Goal: Ask a question: Seek information or help from site administrators or community

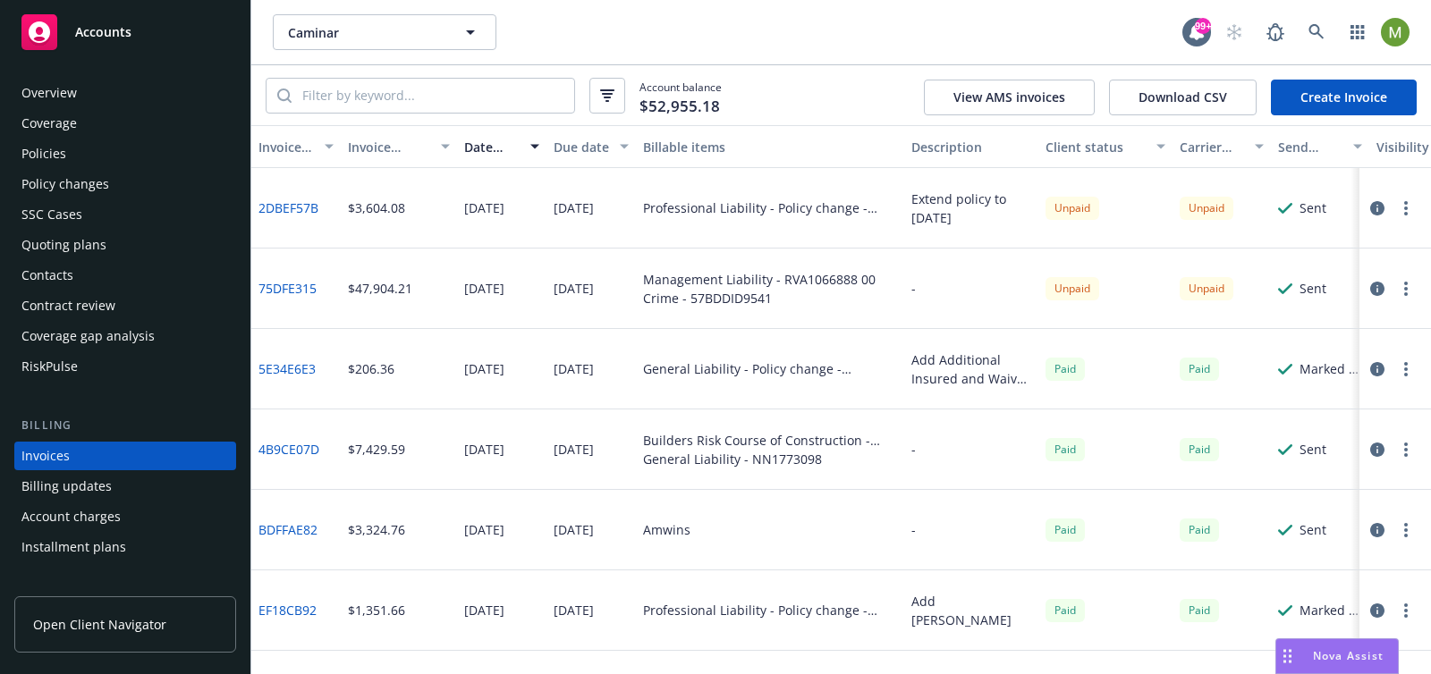
click at [64, 93] on div "Overview" at bounding box center [48, 93] width 55 height 29
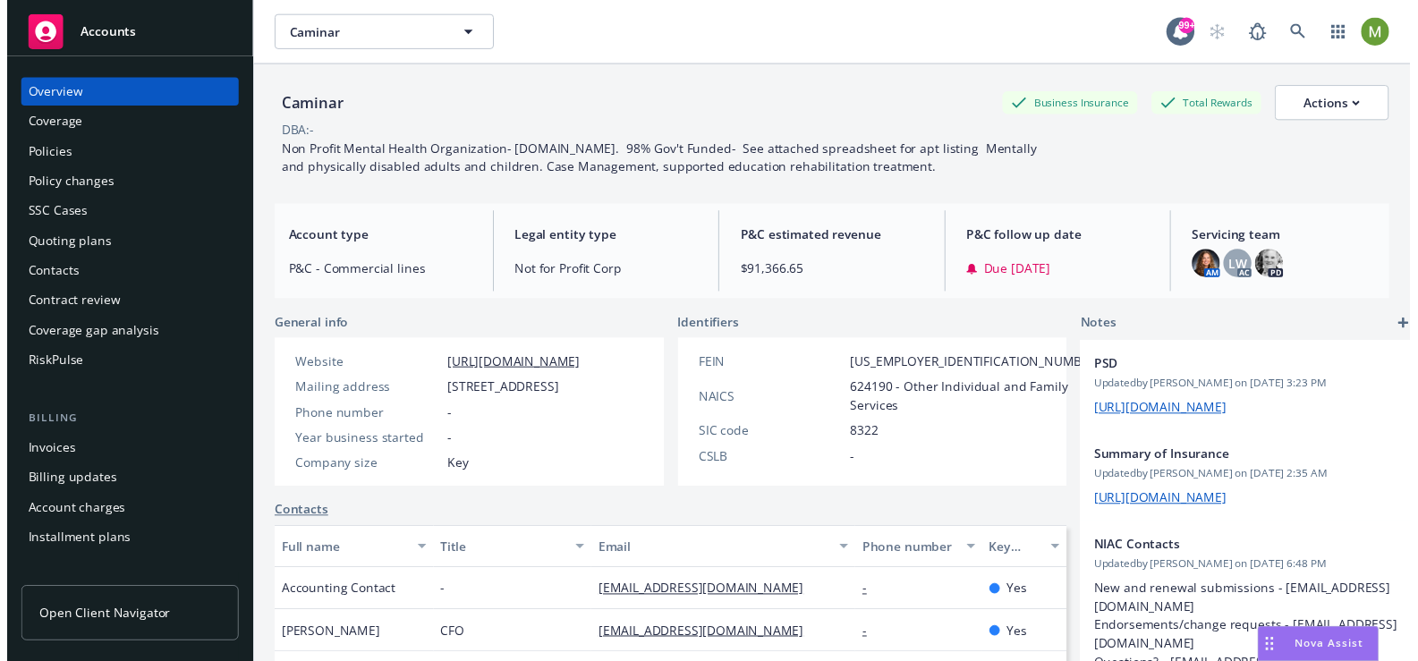
scroll to position [1, 0]
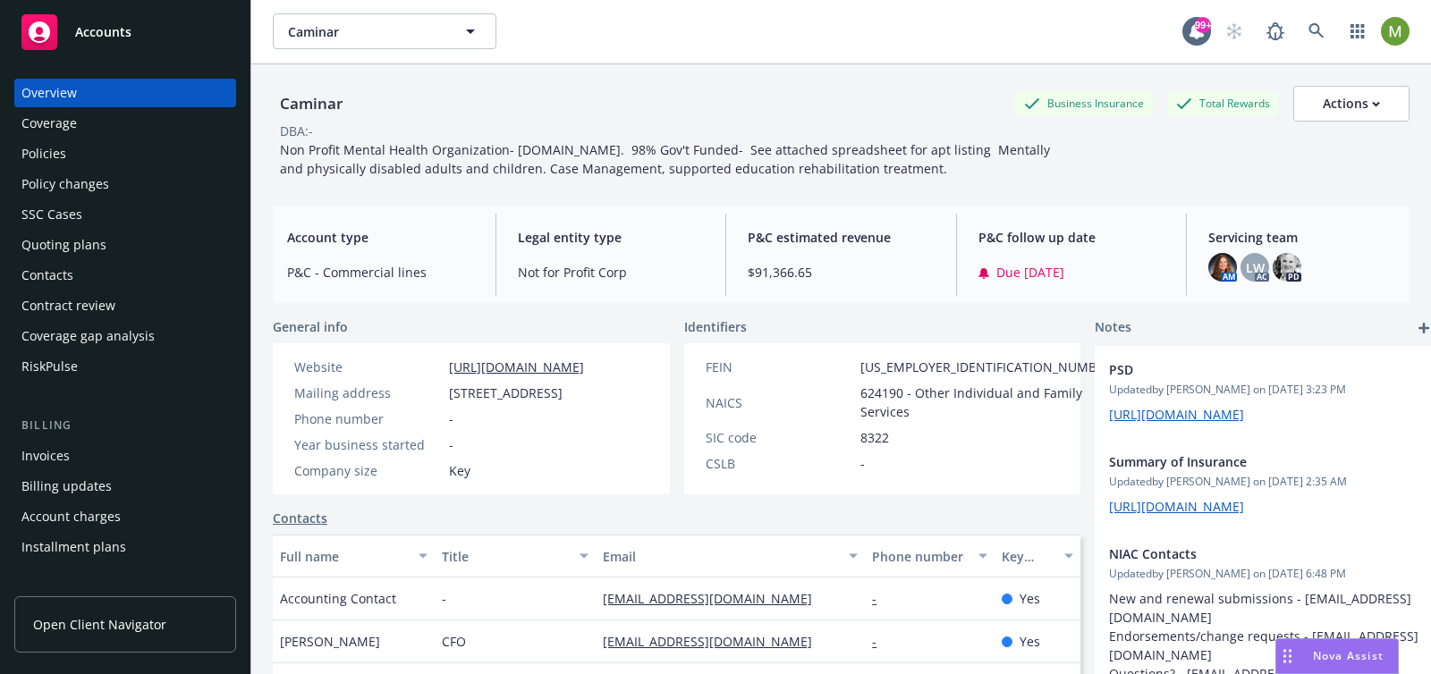
click at [1315, 668] on div "Nova Assist" at bounding box center [1337, 657] width 122 height 34
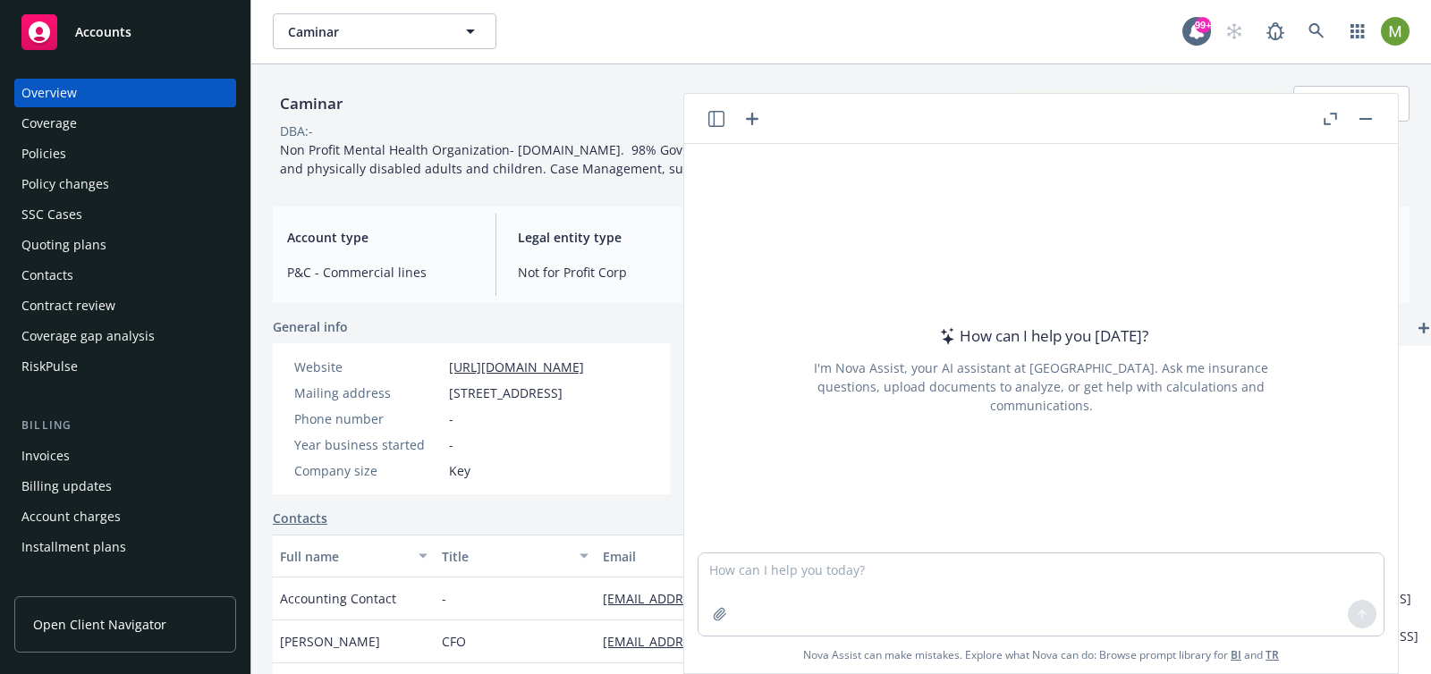
click at [706, 110] on button at bounding box center [716, 118] width 21 height 21
click at [717, 128] on button "button" at bounding box center [716, 118] width 21 height 21
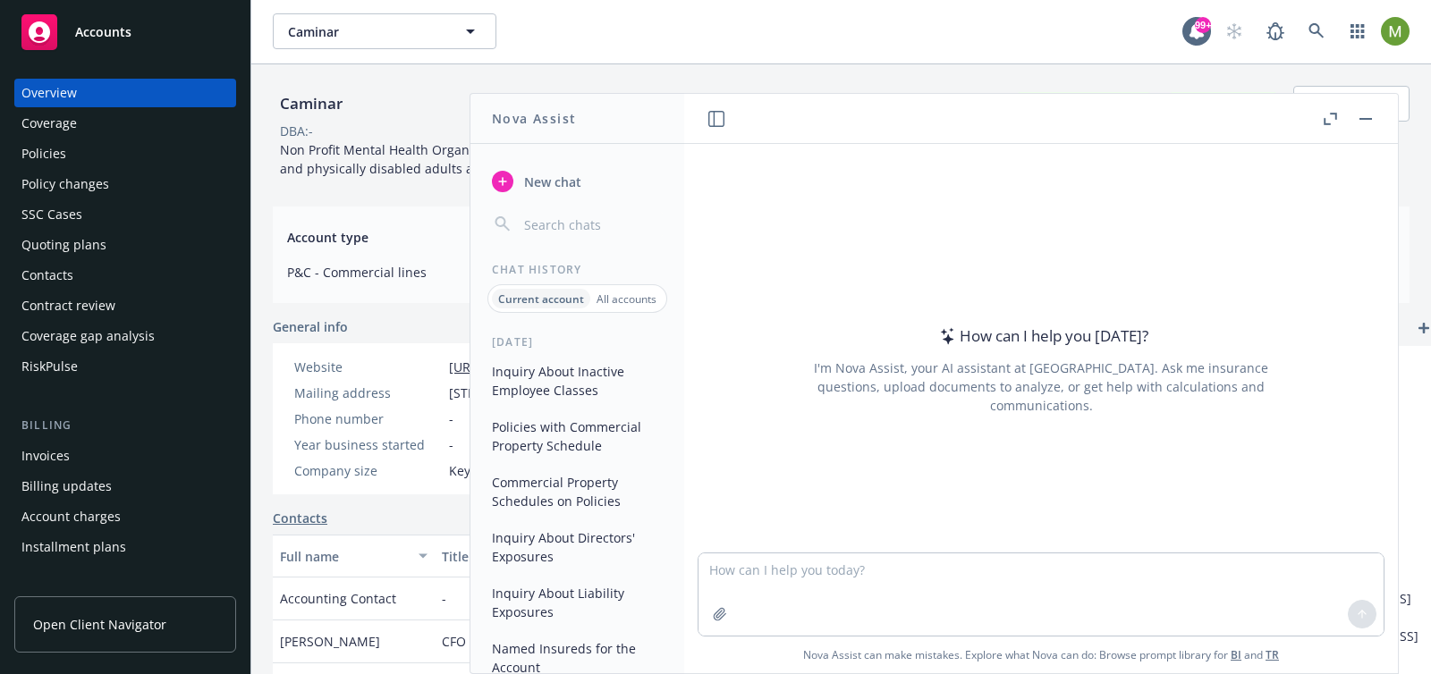
click at [585, 387] on button "Inquiry About Inactive Employee Classes" at bounding box center [577, 381] width 185 height 48
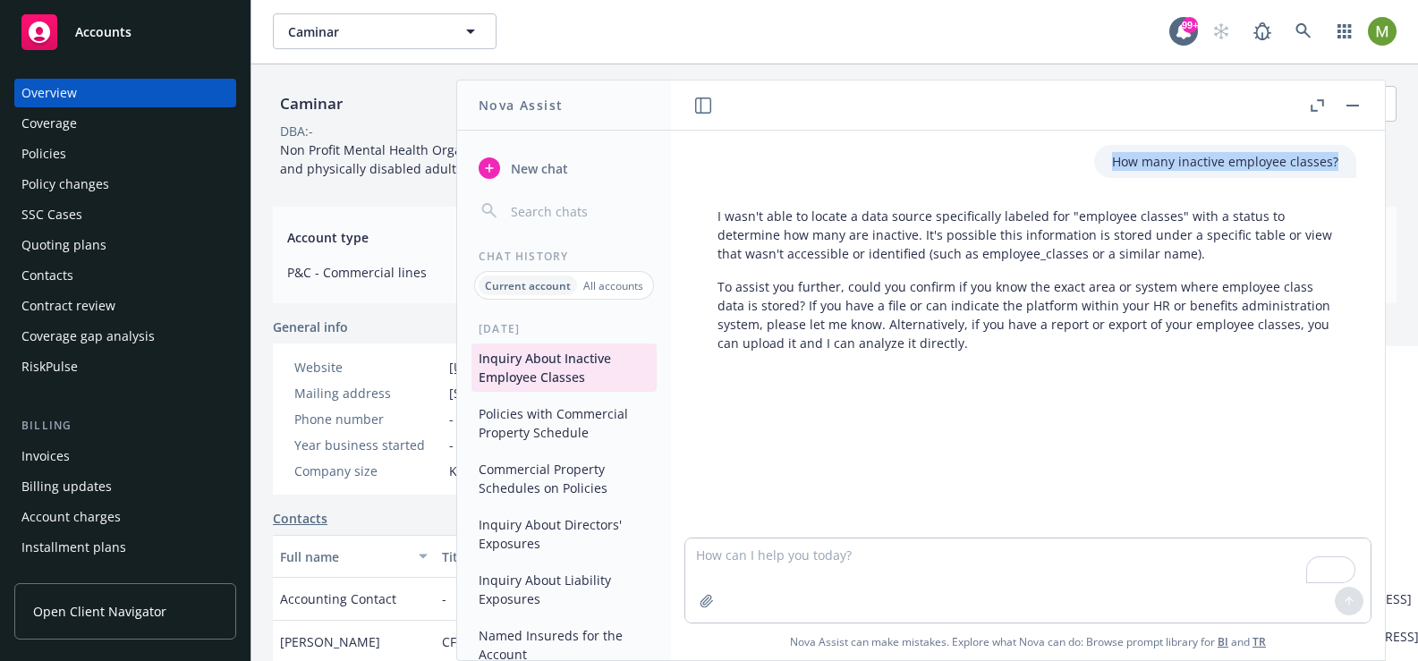
drag, startPoint x: 1338, startPoint y: 175, endPoint x: 1108, endPoint y: 174, distance: 229.9
click at [1108, 174] on div "How many inactive employee classes?" at bounding box center [1225, 161] width 262 height 33
copy p "How many inactive employee classes?"
click at [502, 167] on button "New chat" at bounding box center [563, 168] width 185 height 32
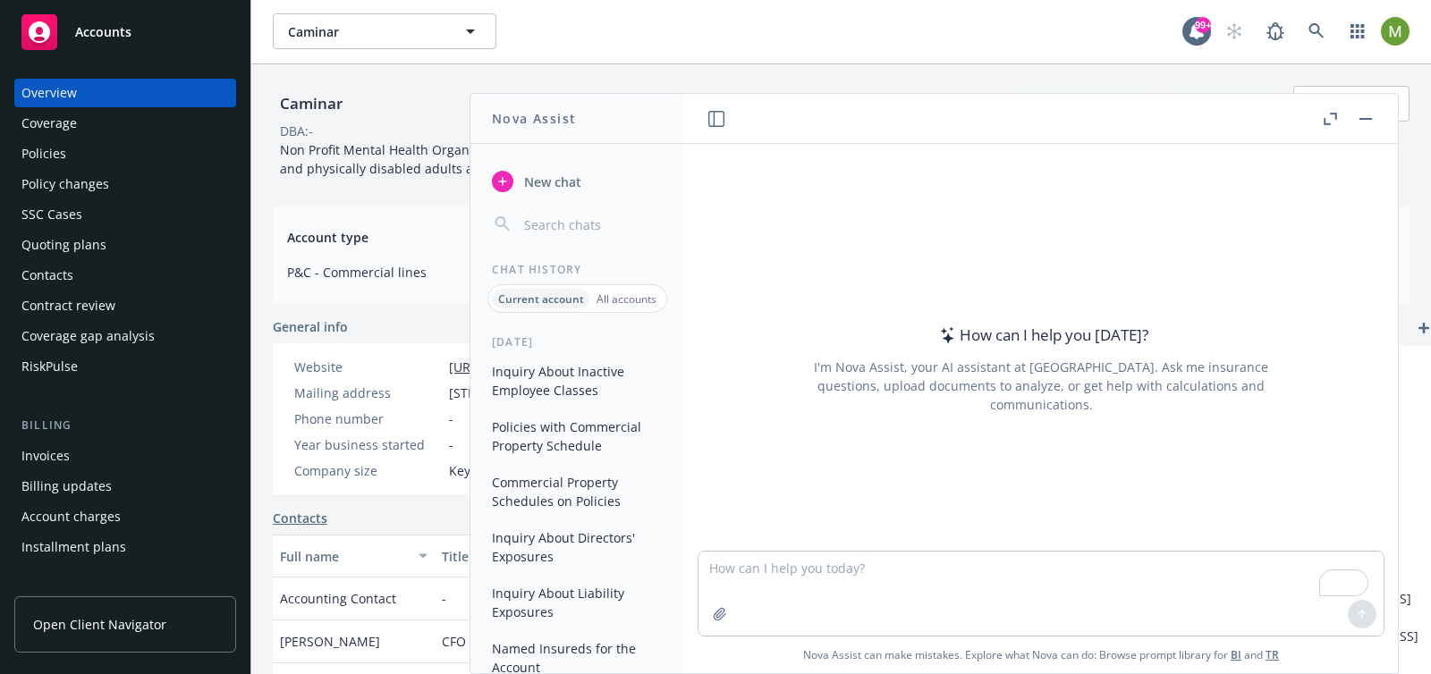
type textarea "How many inactive employee classes?"
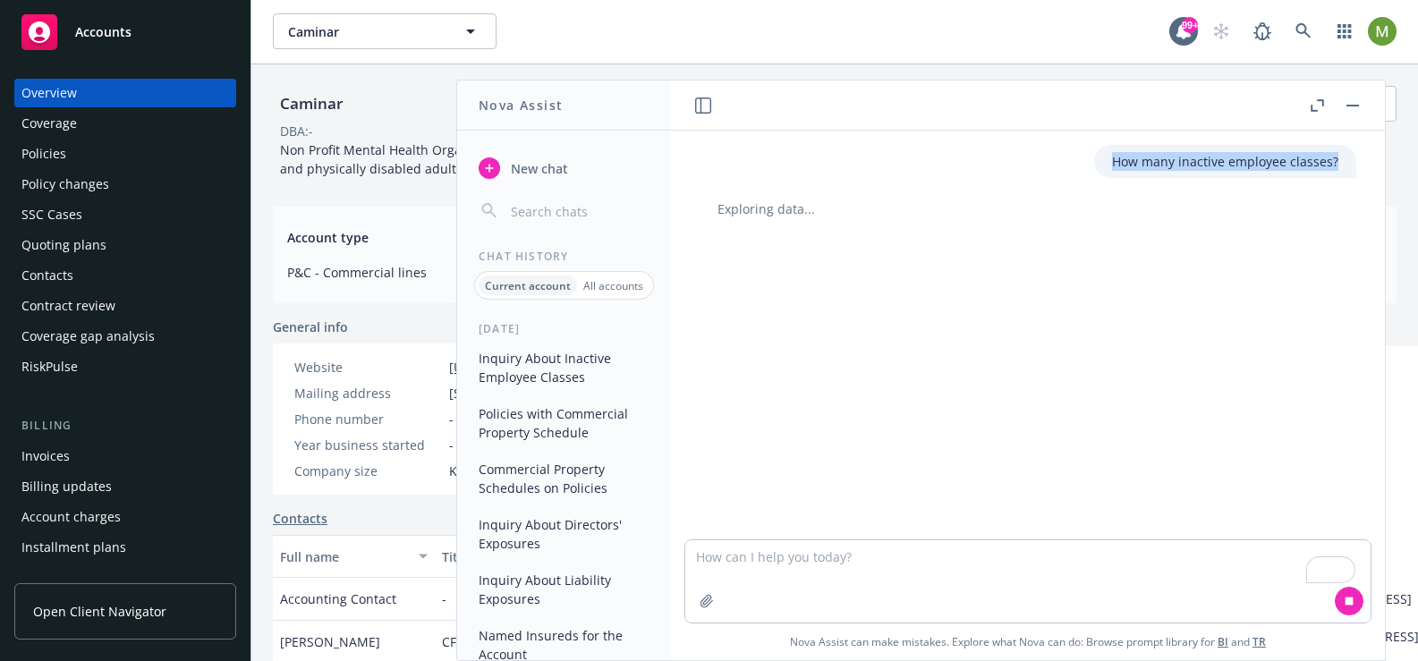
drag, startPoint x: 1104, startPoint y: 164, endPoint x: 1329, endPoint y: 160, distance: 225.4
click at [1329, 160] on div "How many inactive employee classes?" at bounding box center [1225, 161] width 262 height 33
copy p "How many inactive employee classes?"
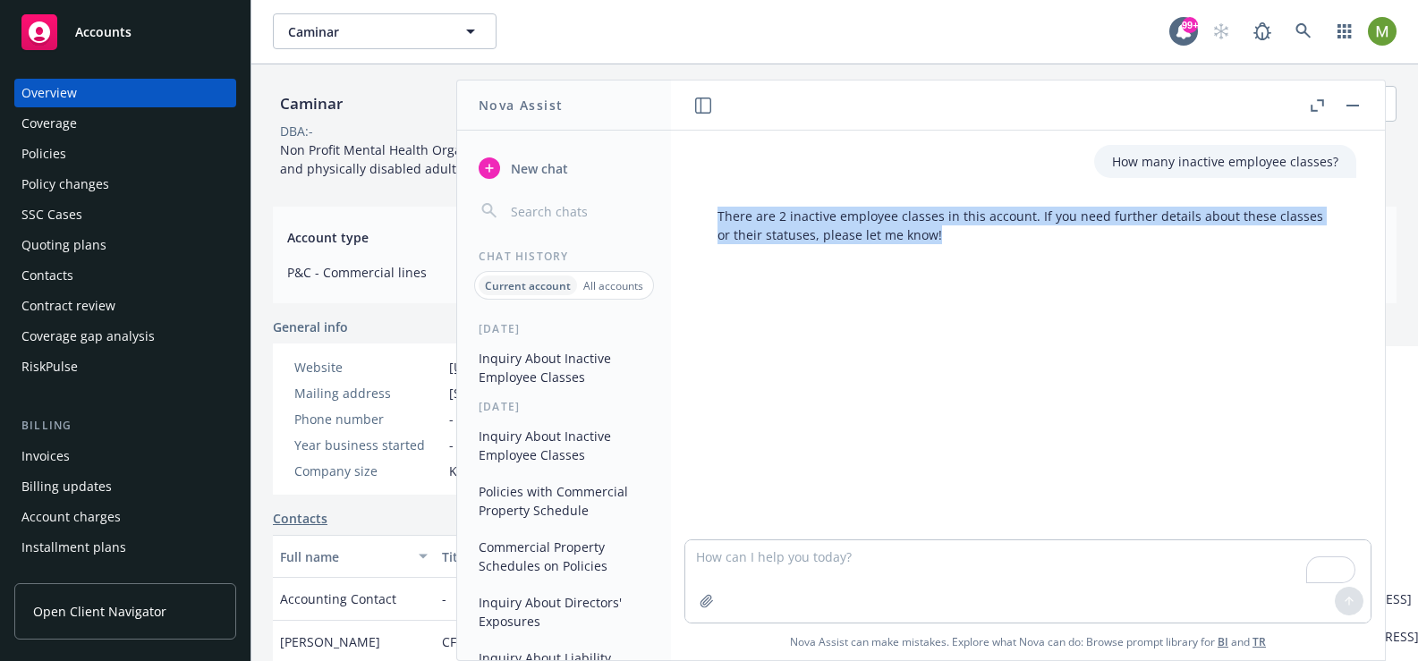
drag, startPoint x: 724, startPoint y: 213, endPoint x: 952, endPoint y: 229, distance: 227.8
click at [952, 229] on div "There are 2 inactive employee classes in this account. If you need further deta…" at bounding box center [1027, 225] width 657 height 52
copy p "There are 2 inactive employee classes in this account. If you need further deta…"
click at [546, 171] on span "New chat" at bounding box center [537, 168] width 61 height 19
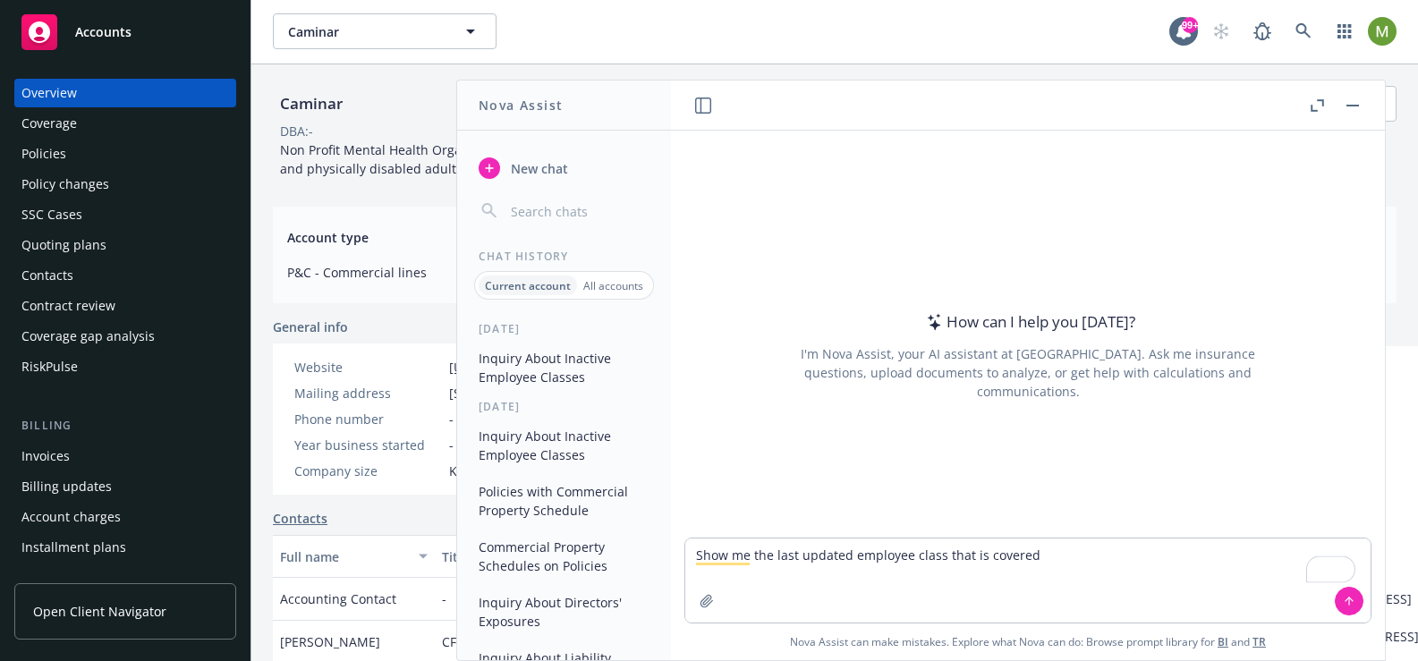
click at [936, 554] on textarea "Show me the last updated employee class that is covered" at bounding box center [1027, 580] width 685 height 84
type textarea "Show me the last updated employee class exposure that is covered"
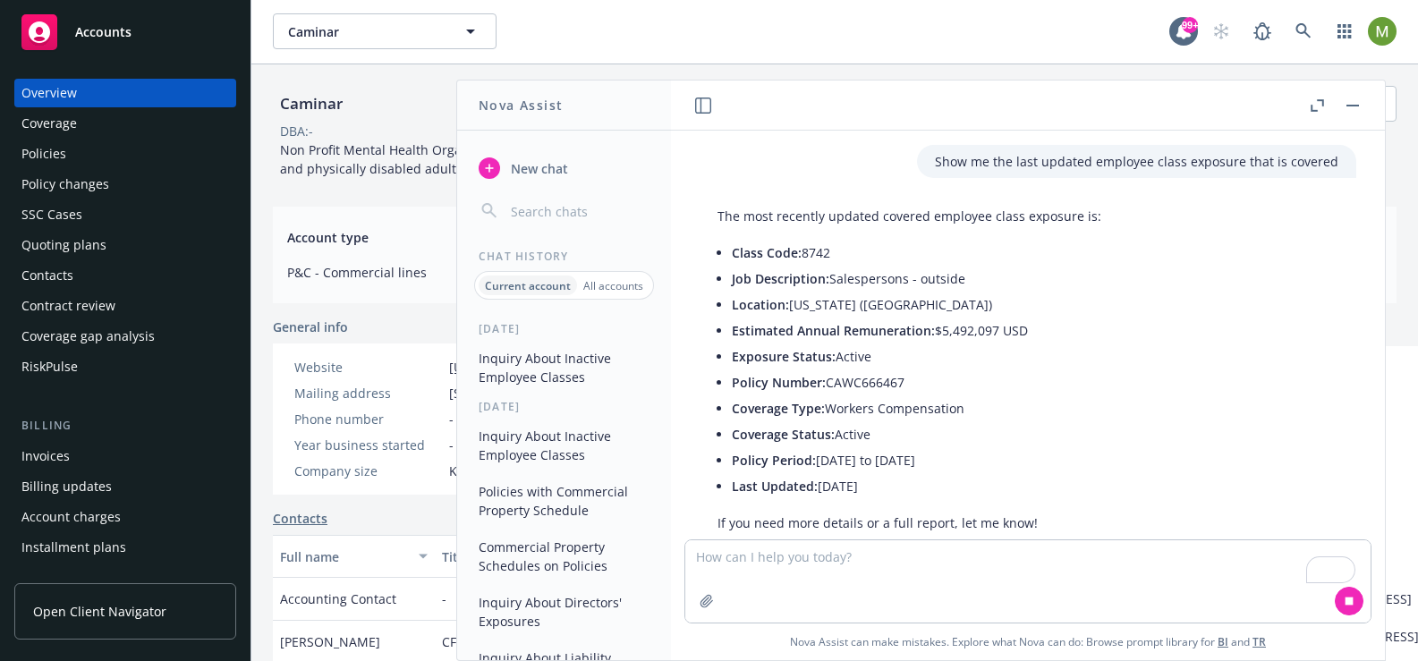
scroll to position [43, 0]
